Goal: Find specific page/section: Find specific page/section

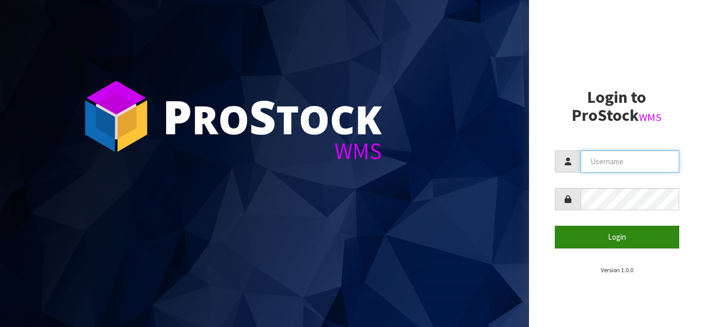
type input "STOREMASTA"
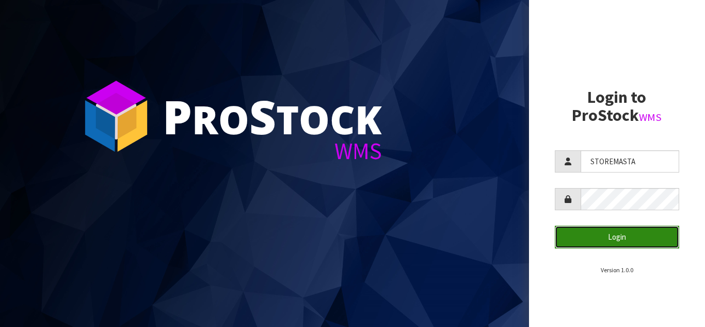
click at [608, 236] on button "Login" at bounding box center [617, 237] width 125 height 22
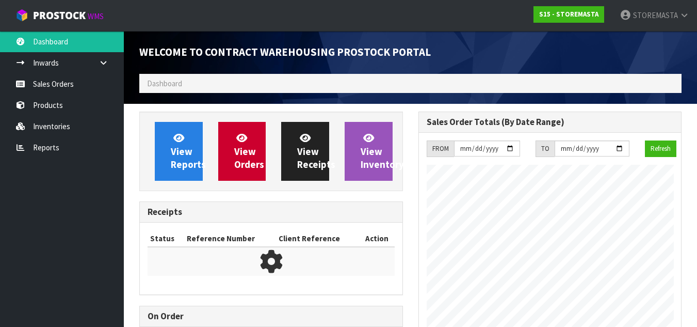
scroll to position [444, 279]
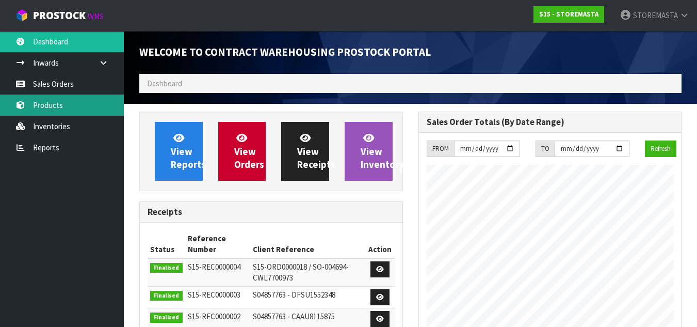
click at [51, 108] on link "Products" at bounding box center [62, 104] width 124 height 21
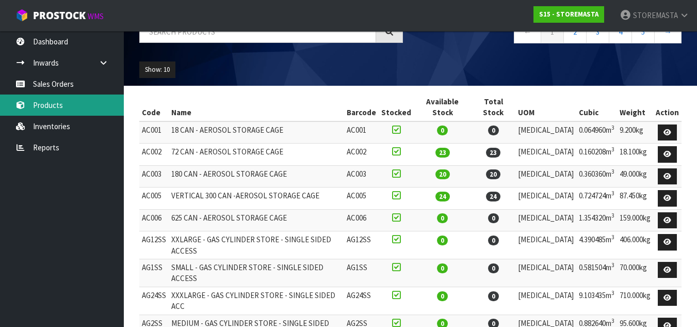
scroll to position [121, 0]
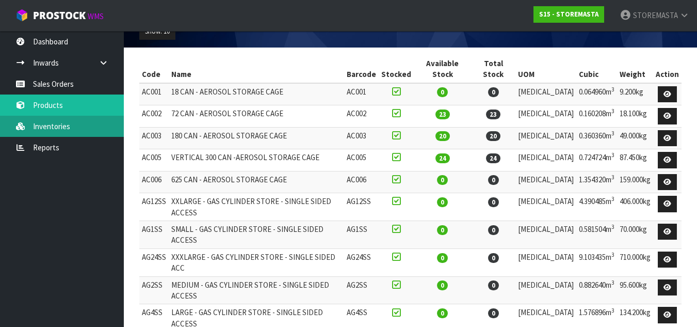
click at [55, 127] on link "Inventories" at bounding box center [62, 126] width 124 height 21
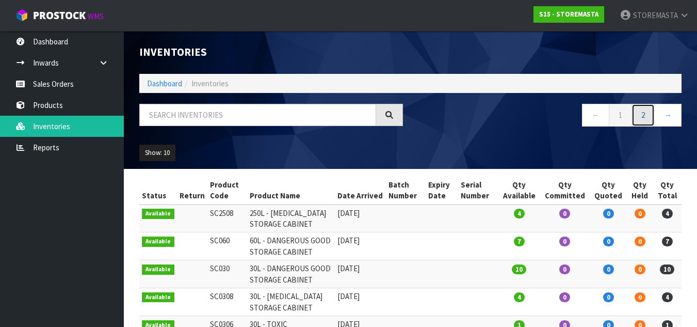
click at [645, 111] on link "2" at bounding box center [643, 115] width 23 height 22
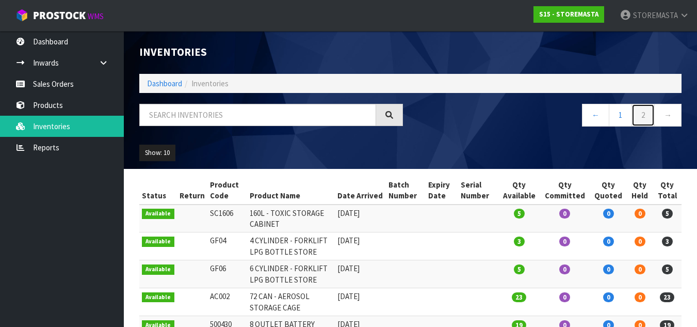
click at [653, 113] on link "2" at bounding box center [643, 115] width 23 height 22
click at [649, 114] on link "2" at bounding box center [643, 115] width 23 height 22
click at [617, 111] on link "1" at bounding box center [620, 115] width 23 height 22
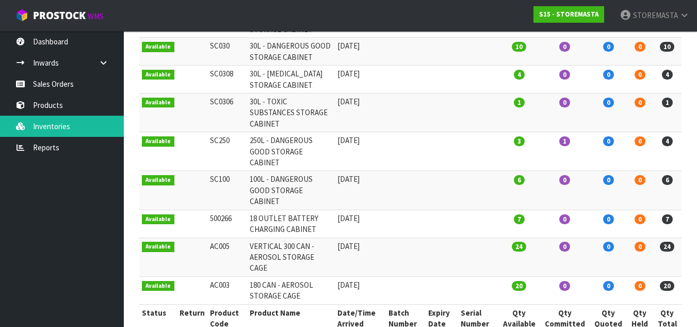
scroll to position [224, 0]
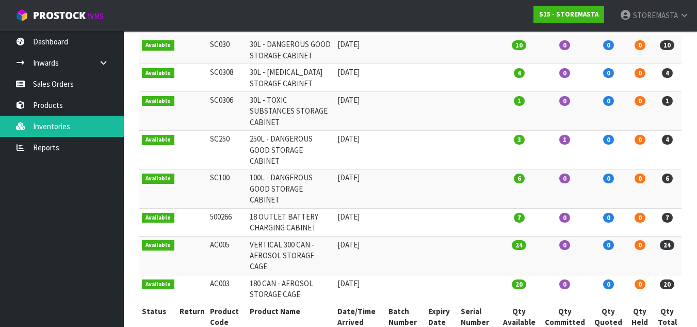
click at [457, 6] on nav "Toggle navigation ProStock WMS S15 - STOREMASTA STOREMASTA Logout" at bounding box center [348, 15] width 697 height 31
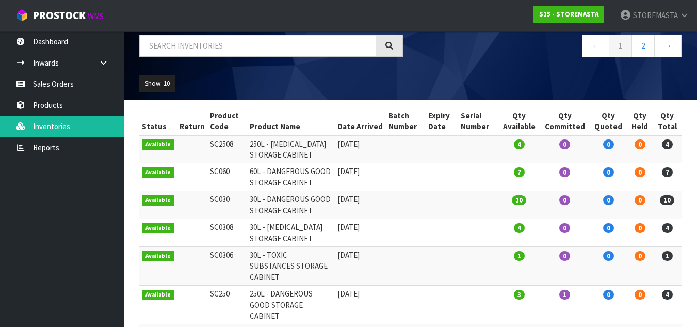
scroll to position [18, 0]
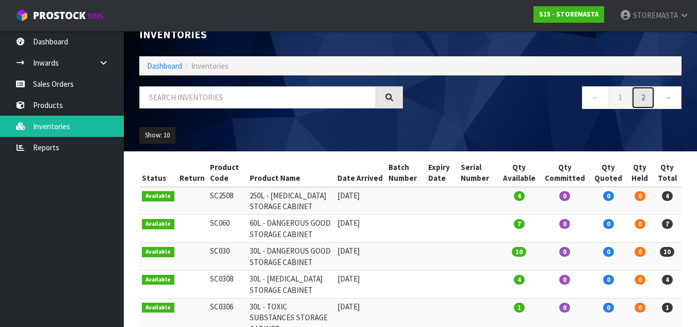
click at [648, 106] on link "2" at bounding box center [643, 97] width 23 height 22
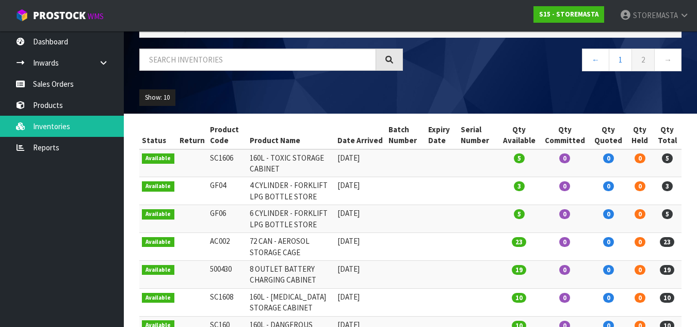
scroll to position [157, 0]
